Goal: Task Accomplishment & Management: Manage account settings

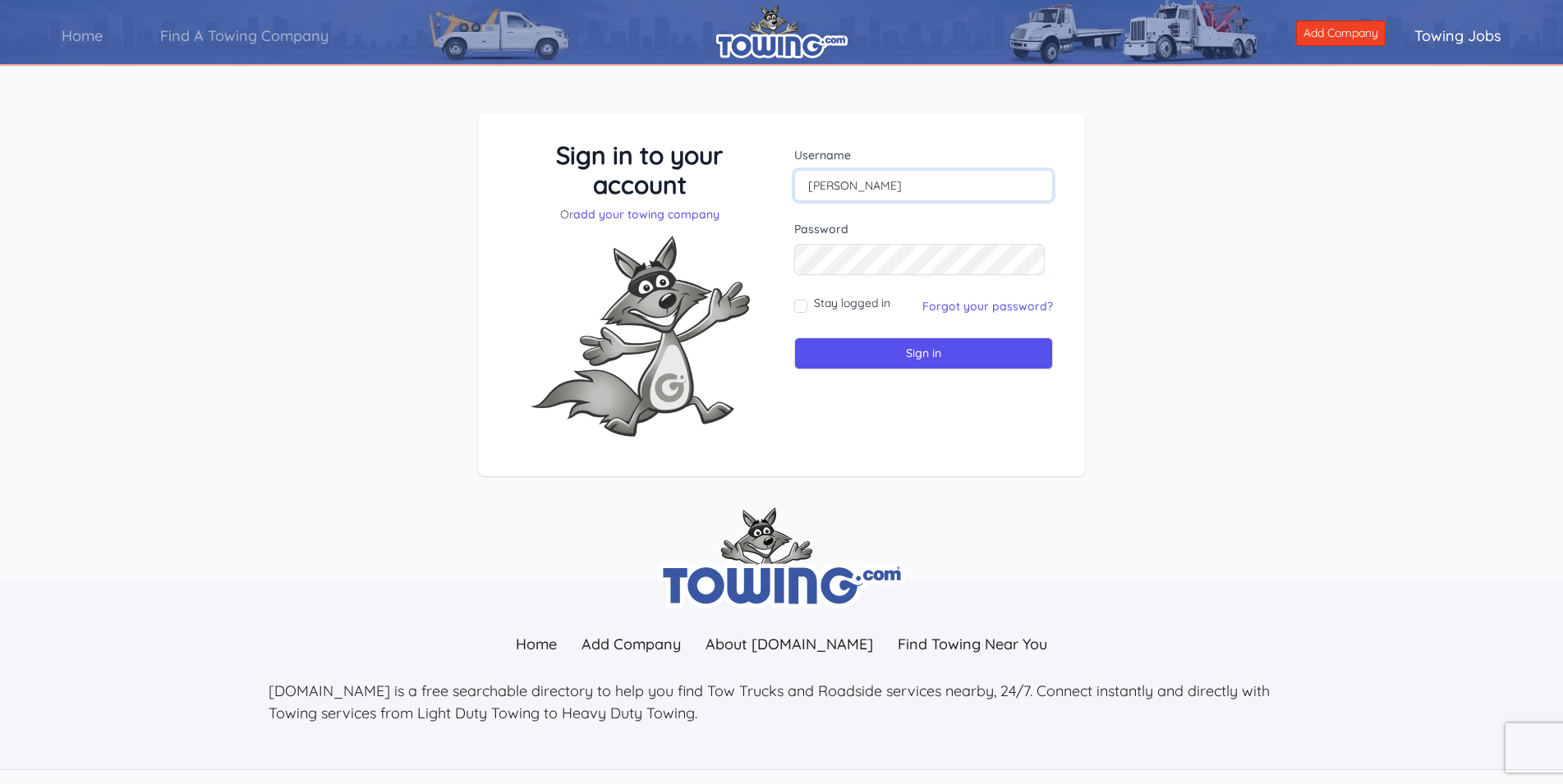
click at [901, 180] on input "[PERSON_NAME]" at bounding box center [924, 186] width 259 height 31
click at [891, 275] on form "Username [PERSON_NAME] Password Stay logged in Sign in" at bounding box center [924, 258] width 259 height 223
click at [794, 337] on input "Sign in" at bounding box center [924, 353] width 259 height 32
click at [880, 186] on input "text" at bounding box center [924, 186] width 259 height 31
type input "ROBISAKSO293163"
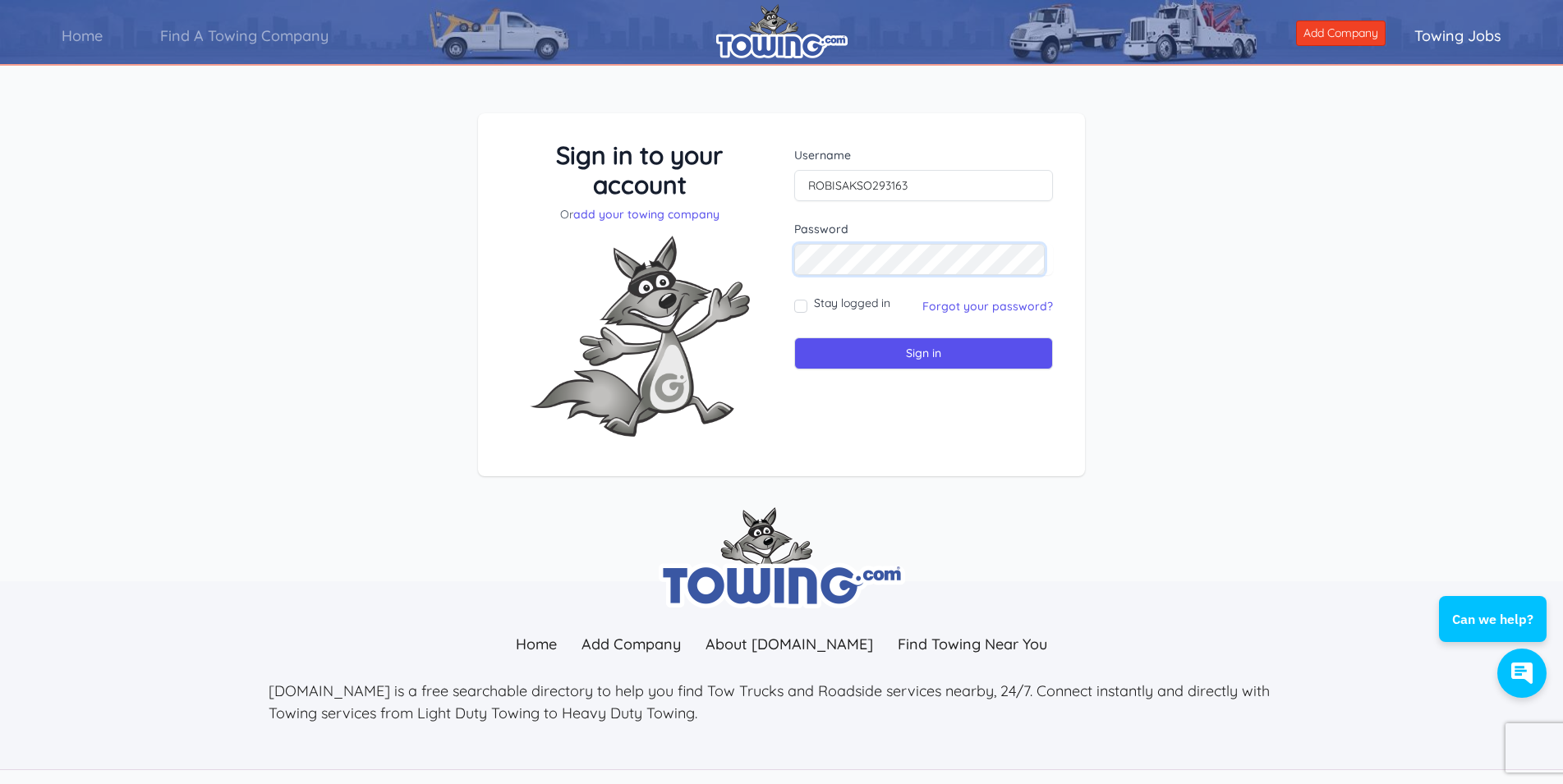
click at [794, 337] on input "Sign in" at bounding box center [924, 353] width 259 height 32
click at [1170, 324] on div "Sign in to your account Or add your towing company Username Sign in" at bounding box center [781, 307] width 1563 height 468
click at [837, 191] on input "text" at bounding box center [924, 186] width 259 height 31
